Goal: Information Seeking & Learning: Understand process/instructions

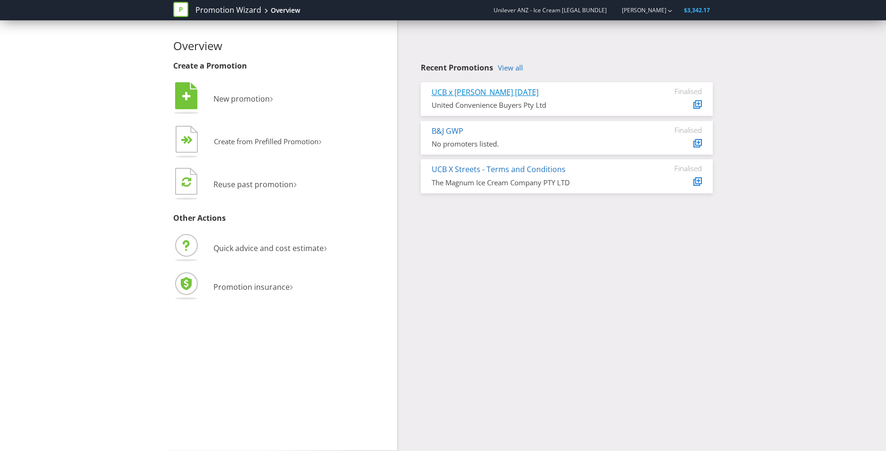
click at [494, 95] on link "UCB x [PERSON_NAME] [DATE]" at bounding box center [484, 92] width 107 height 10
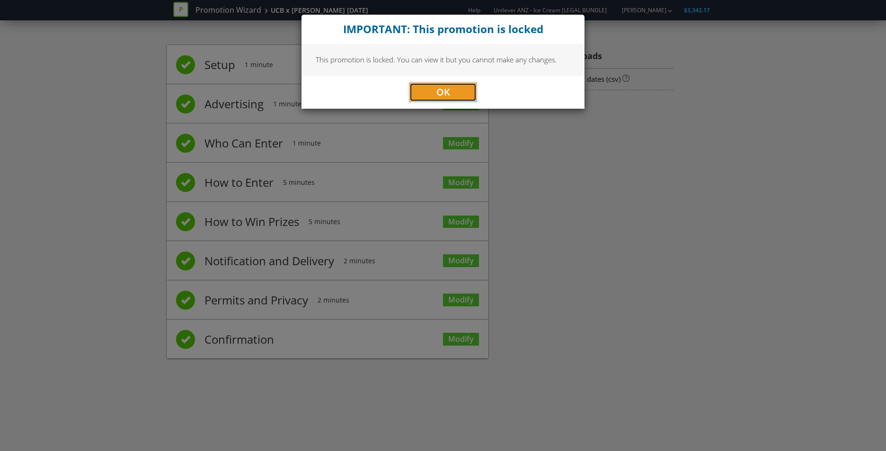
click at [448, 94] on span "OK" at bounding box center [443, 92] width 14 height 13
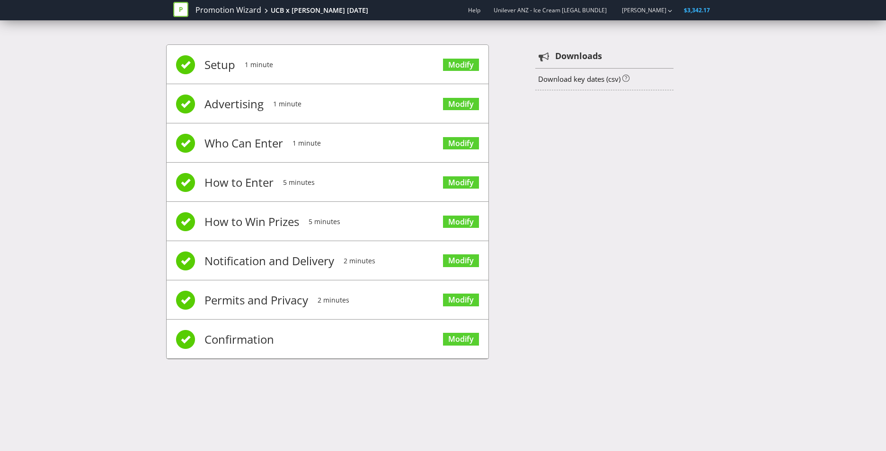
click at [320, 140] on span "1 minute" at bounding box center [306, 143] width 28 height 38
click at [461, 179] on link "Modify" at bounding box center [461, 182] width 36 height 13
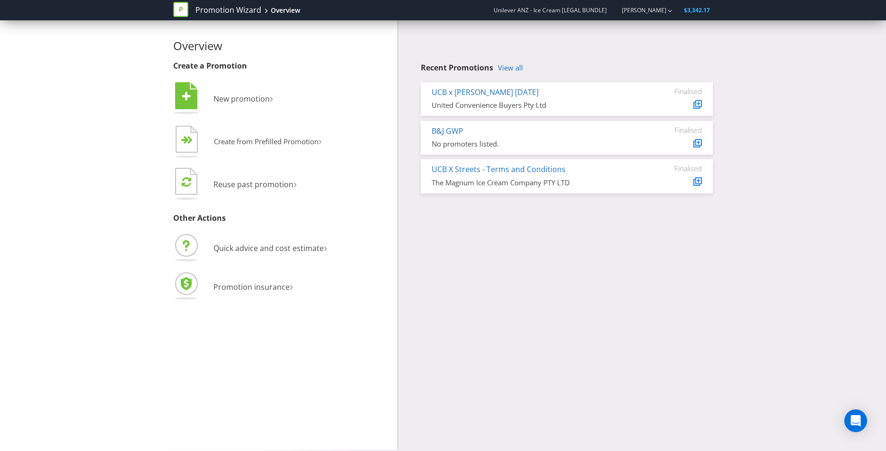
click at [491, 175] on div "UCB X Streets - Terms and Conditions" at bounding box center [530, 169] width 199 height 11
click at [494, 172] on link "UCB X Streets - Terms and Conditions" at bounding box center [498, 169] width 134 height 10
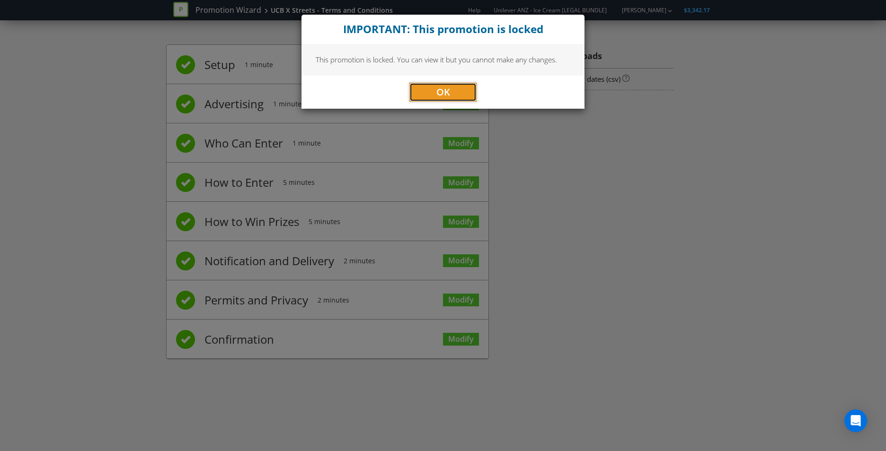
click at [446, 91] on span "OK" at bounding box center [443, 92] width 14 height 13
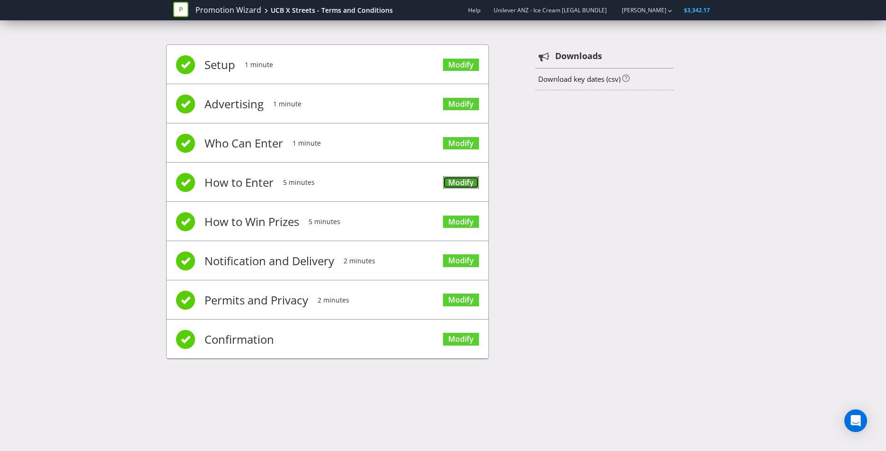
click at [463, 180] on link "Modify" at bounding box center [461, 182] width 36 height 13
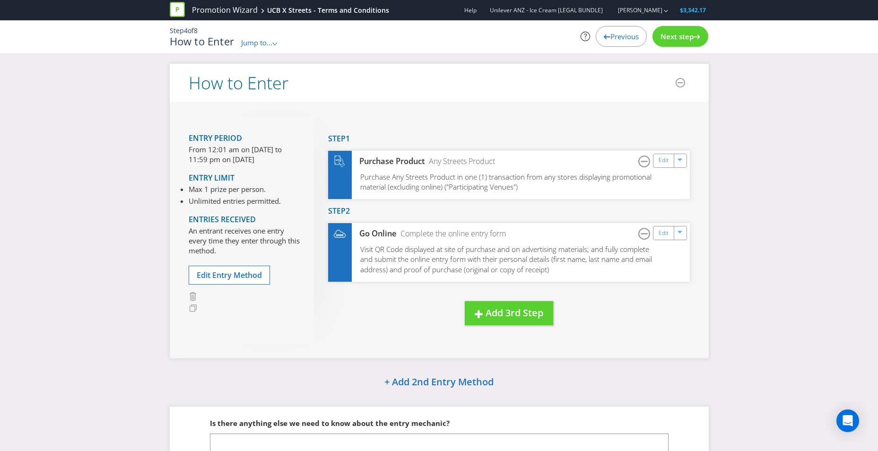
click at [264, 43] on span "Jump to..." at bounding box center [256, 42] width 31 height 9
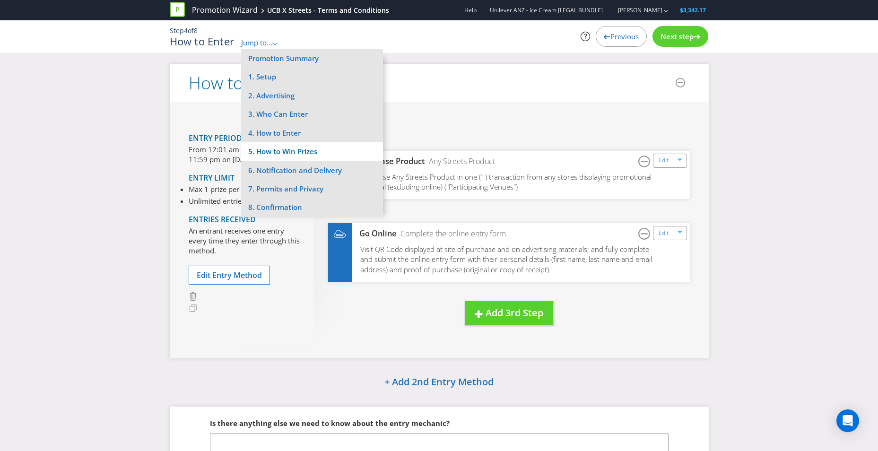
click at [311, 153] on li "5. How to Win Prizes" at bounding box center [312, 151] width 142 height 18
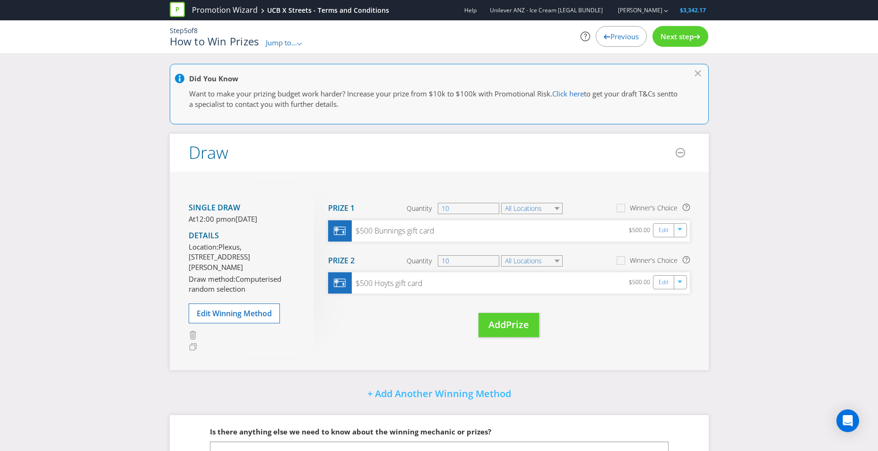
click at [286, 40] on span "Jump to..." at bounding box center [281, 42] width 31 height 9
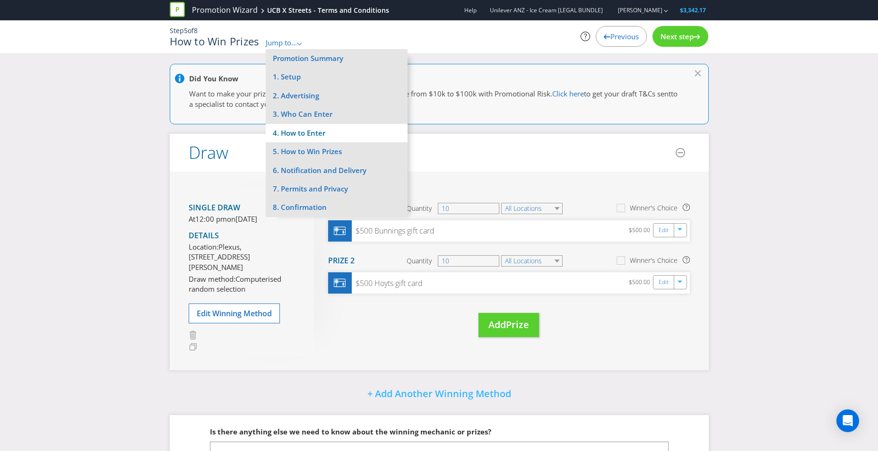
click at [323, 131] on li "4. How to Enter" at bounding box center [337, 133] width 142 height 18
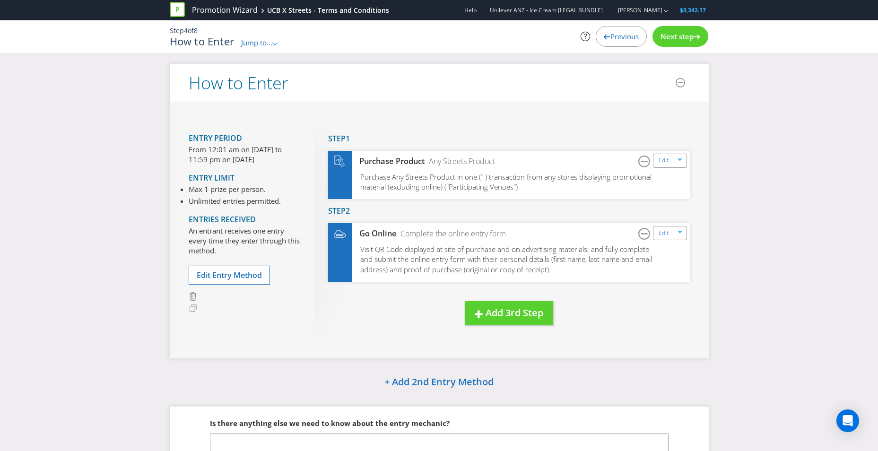
click at [761, 289] on div "How to Enter Entry Period From 12:01 am on [DATE] to 11:59 pm on [DATE] Entry L…" at bounding box center [439, 295] width 878 height 462
